Goal: Check status

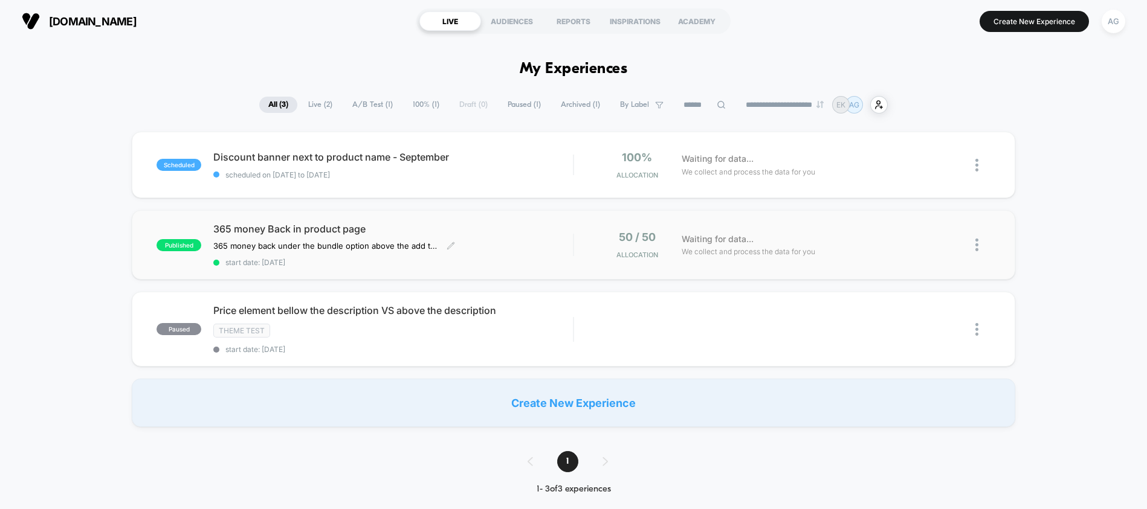
click at [294, 234] on span "365 money Back in product page" at bounding box center [392, 229] width 359 height 12
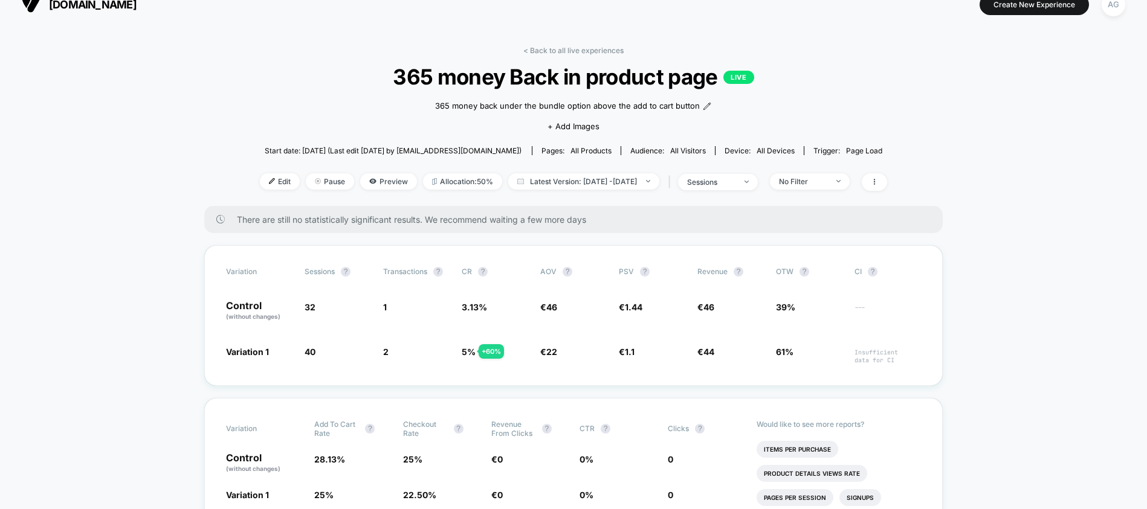
scroll to position [19, 0]
